Goal: Information Seeking & Learning: Learn about a topic

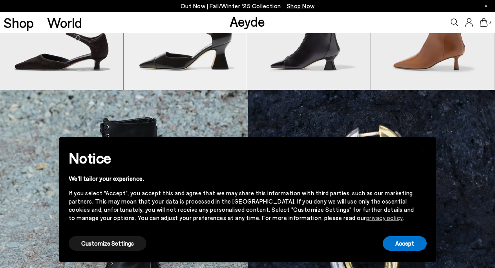
scroll to position [355, 0]
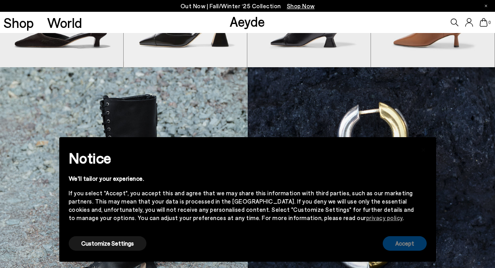
click at [395, 242] on button "Accept" at bounding box center [405, 243] width 44 height 15
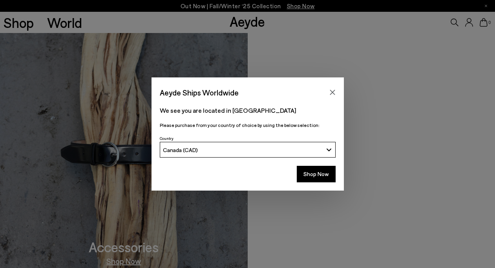
scroll to position [661, 0]
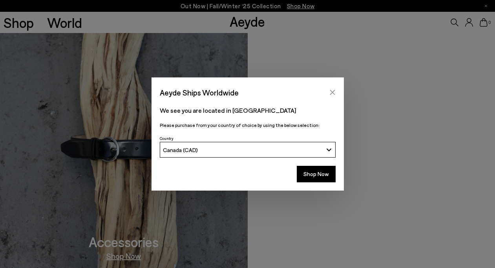
click at [330, 94] on icon "Close" at bounding box center [332, 92] width 6 height 6
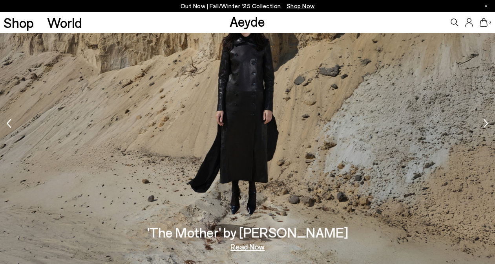
scroll to position [1168, 0]
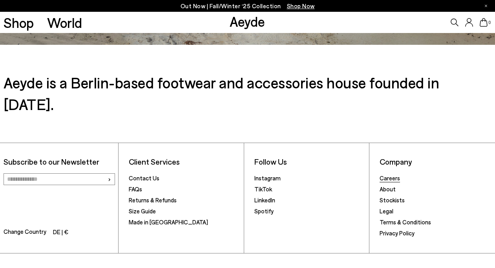
click at [386, 174] on link "Careers" at bounding box center [389, 177] width 20 height 7
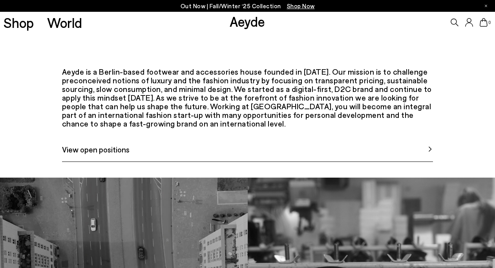
scroll to position [312, 0]
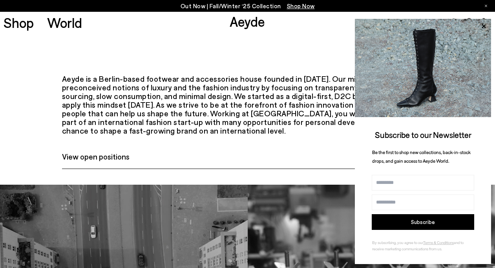
click at [250, 169] on link "View open positions" at bounding box center [247, 159] width 371 height 18
